Goal: Information Seeking & Learning: Learn about a topic

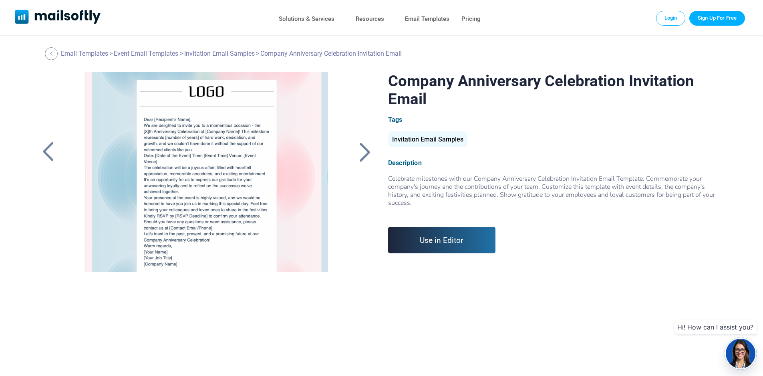
click at [361, 155] on div at bounding box center [365, 151] width 20 height 21
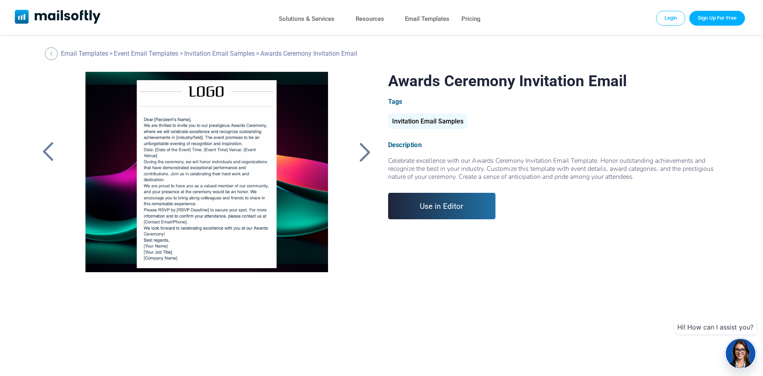
click at [53, 155] on div at bounding box center [48, 151] width 20 height 21
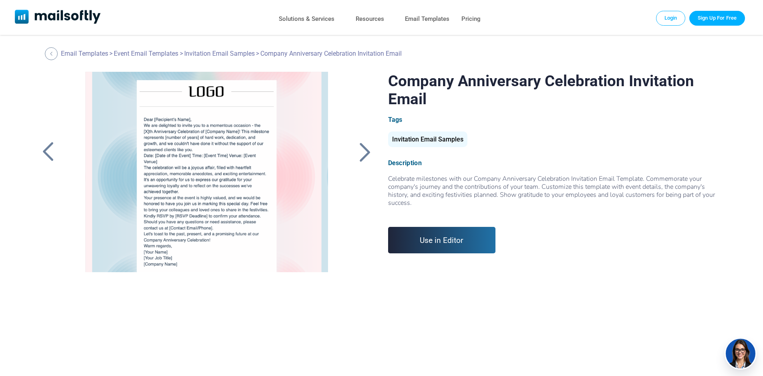
click at [359, 156] on div at bounding box center [365, 151] width 20 height 21
